Goal: Information Seeking & Learning: Learn about a topic

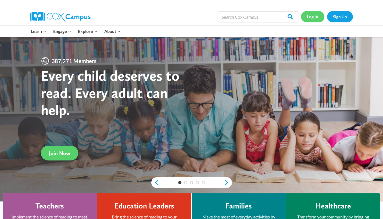
click at [311, 17] on link "Log In" at bounding box center [312, 16] width 23 height 11
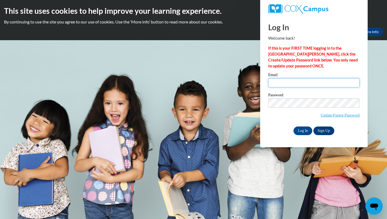
click at [282, 87] on input "Email" at bounding box center [314, 82] width 91 height 9
type input "ebagget1@my.westga.edu"
click at [305, 129] on input "Log In" at bounding box center [303, 130] width 19 height 9
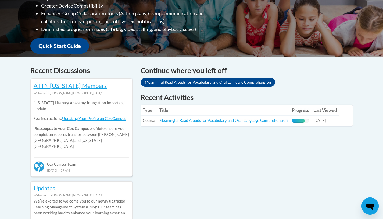
scroll to position [172, 0]
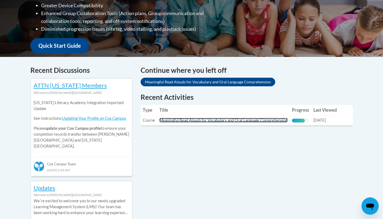
click at [177, 120] on link "Meaningful Read Alouds for Vocabulary and Oral Language Comprehension" at bounding box center [224, 120] width 128 height 5
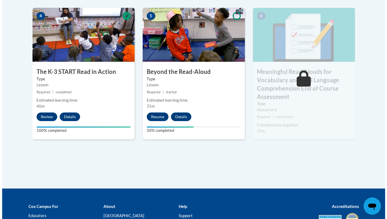
scroll to position [334, 0]
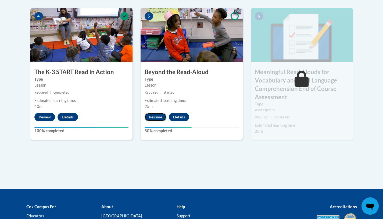
click at [157, 116] on button "Resume" at bounding box center [156, 116] width 22 height 9
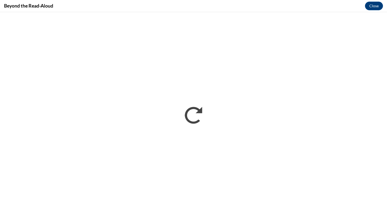
scroll to position [0, 0]
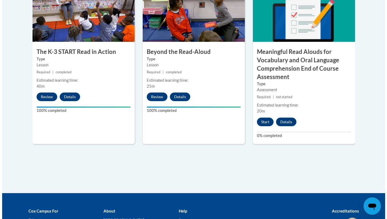
scroll to position [353, 0]
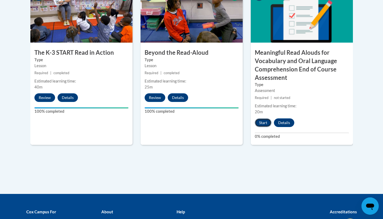
click at [263, 120] on button "Start" at bounding box center [263, 122] width 17 height 9
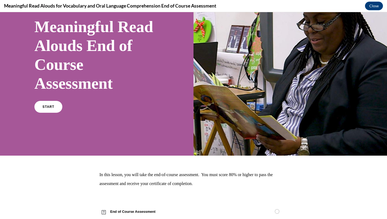
scroll to position [53, 0]
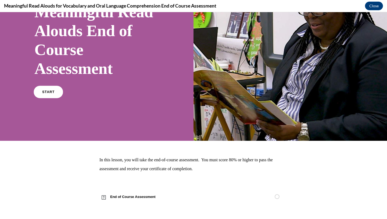
click at [51, 93] on span "START" at bounding box center [48, 92] width 12 height 4
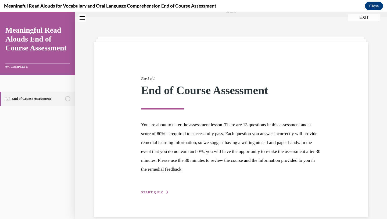
scroll to position [9, 0]
